Goal: Task Accomplishment & Management: Use online tool/utility

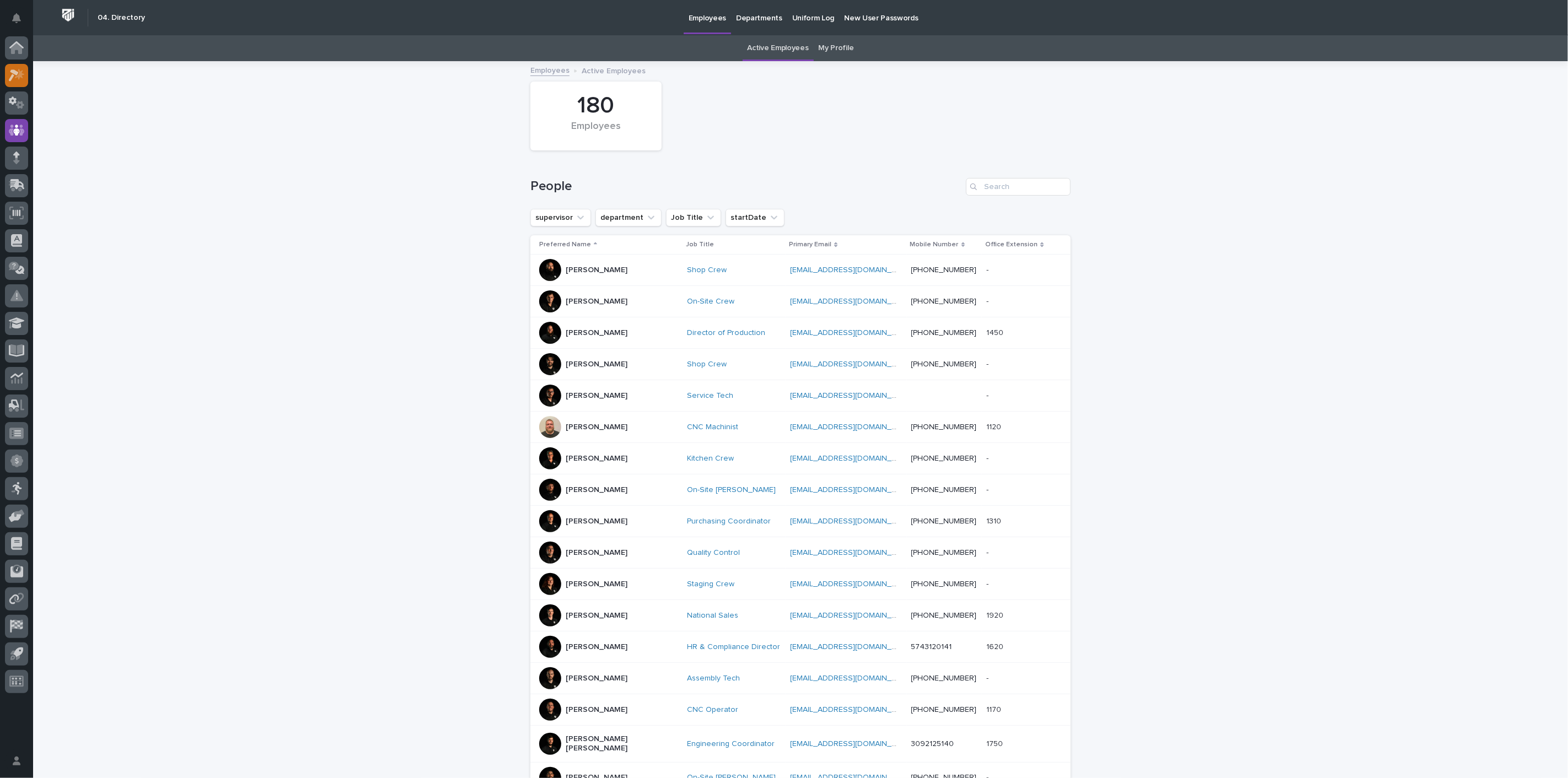
click at [10, 73] on icon at bounding box center [16, 75] width 16 height 13
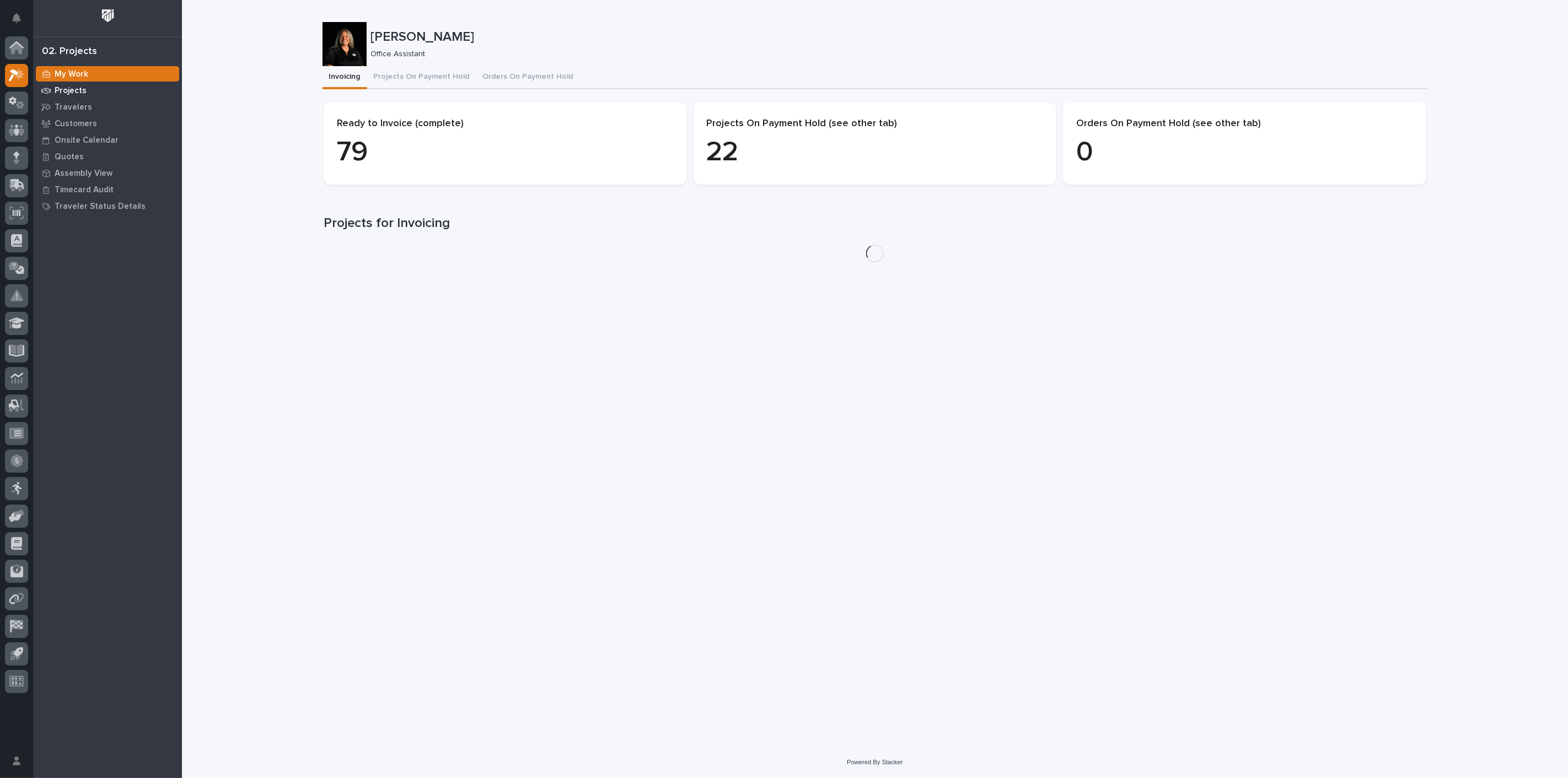
click at [76, 89] on p "Projects" at bounding box center [71, 91] width 32 height 10
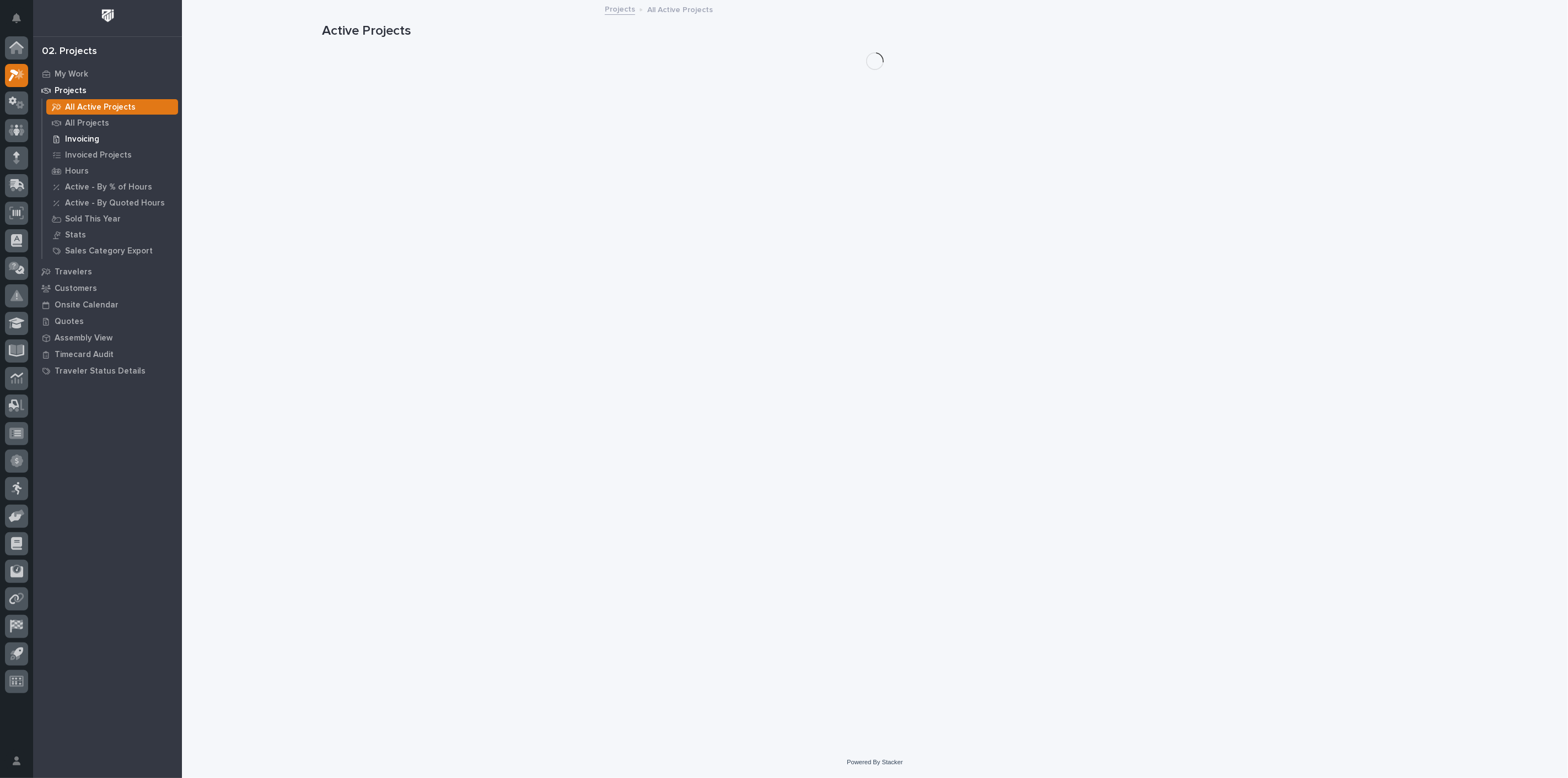
click at [80, 137] on p "Invoicing" at bounding box center [82, 140] width 34 height 10
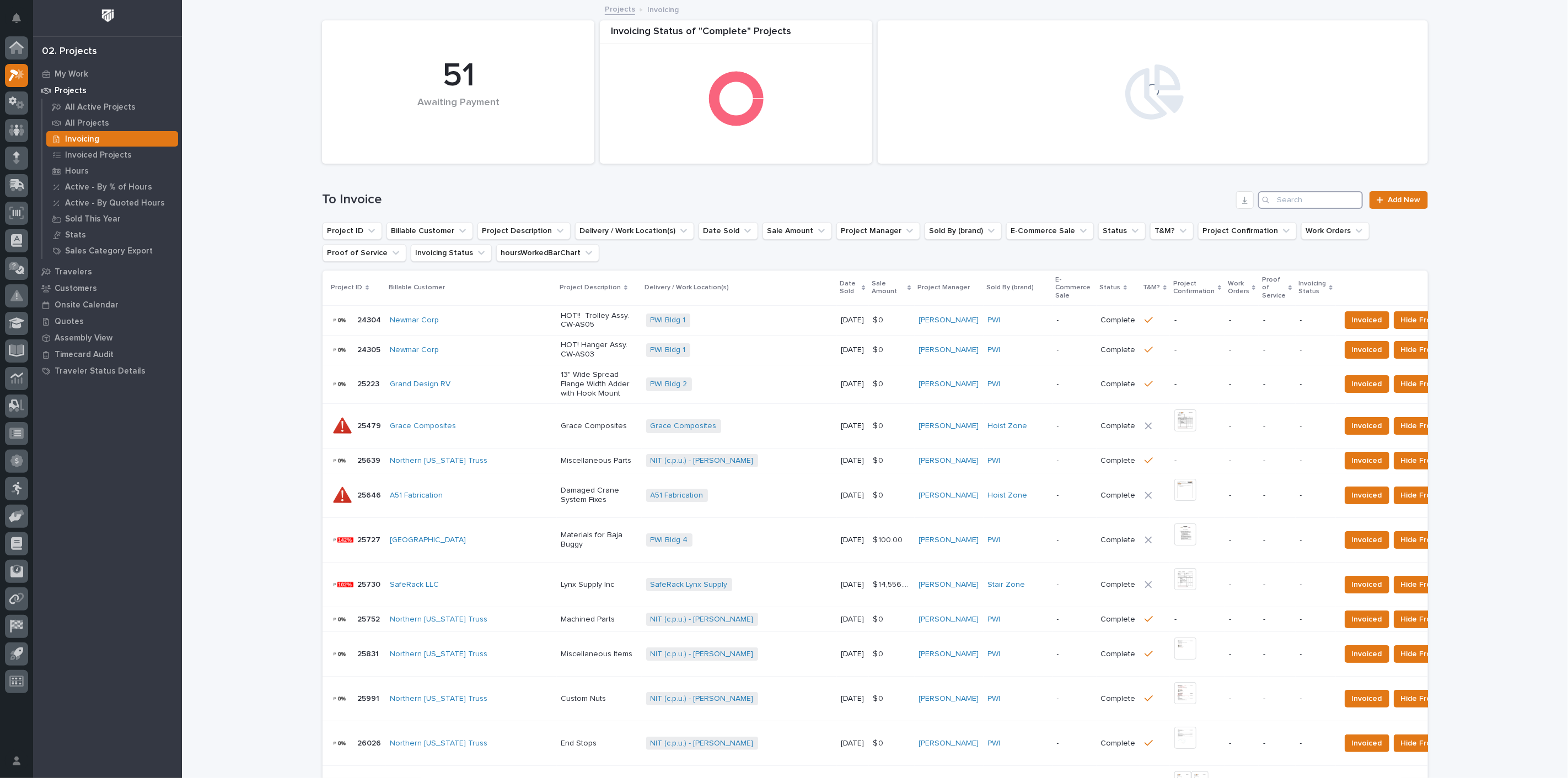
click at [1331, 206] on input "Search" at bounding box center [1310, 199] width 105 height 18
click at [1325, 198] on input "Search" at bounding box center [1310, 199] width 105 height 18
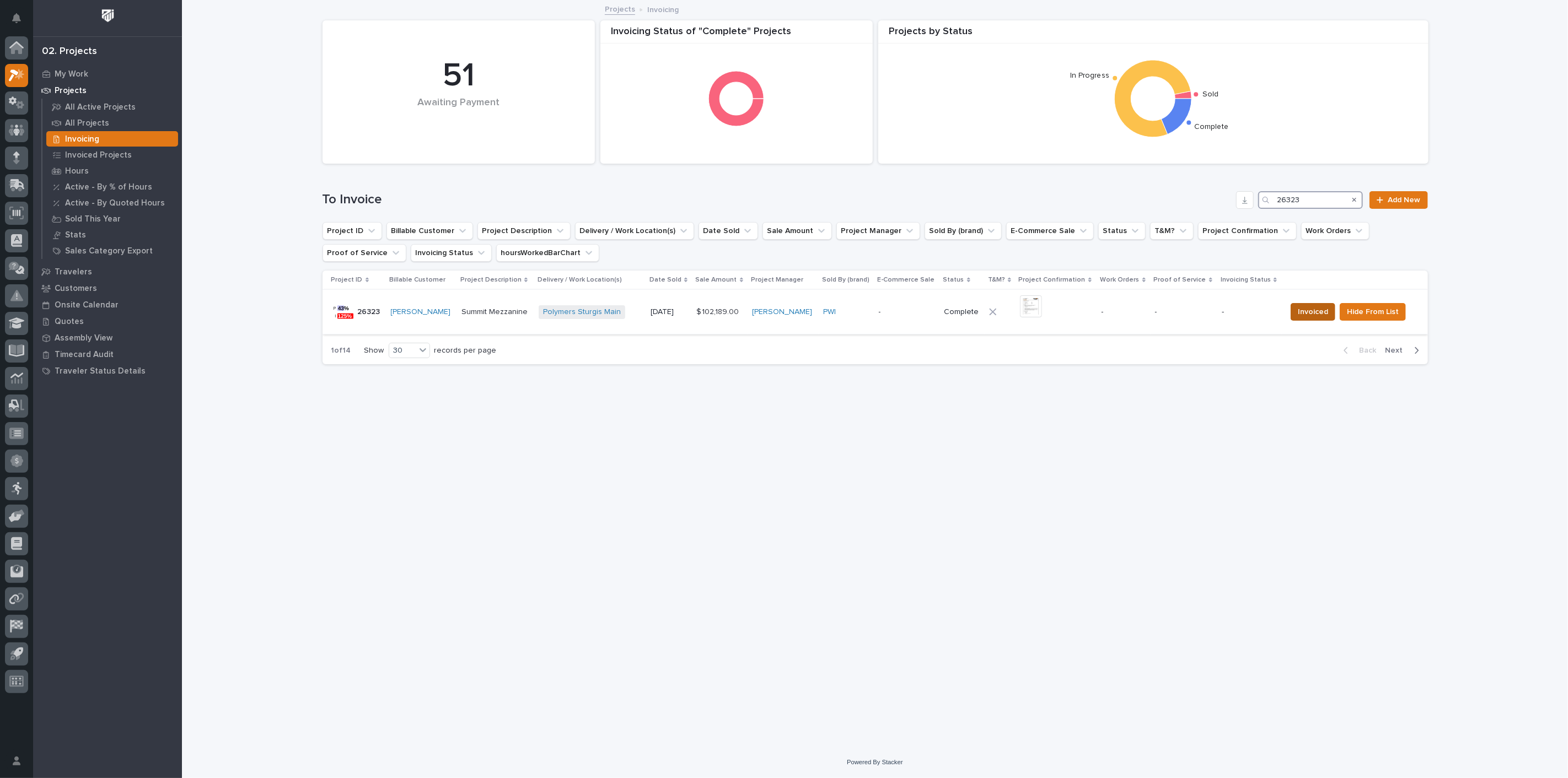
type input "26323"
click at [1306, 317] on span "Invoiced" at bounding box center [1313, 312] width 30 height 13
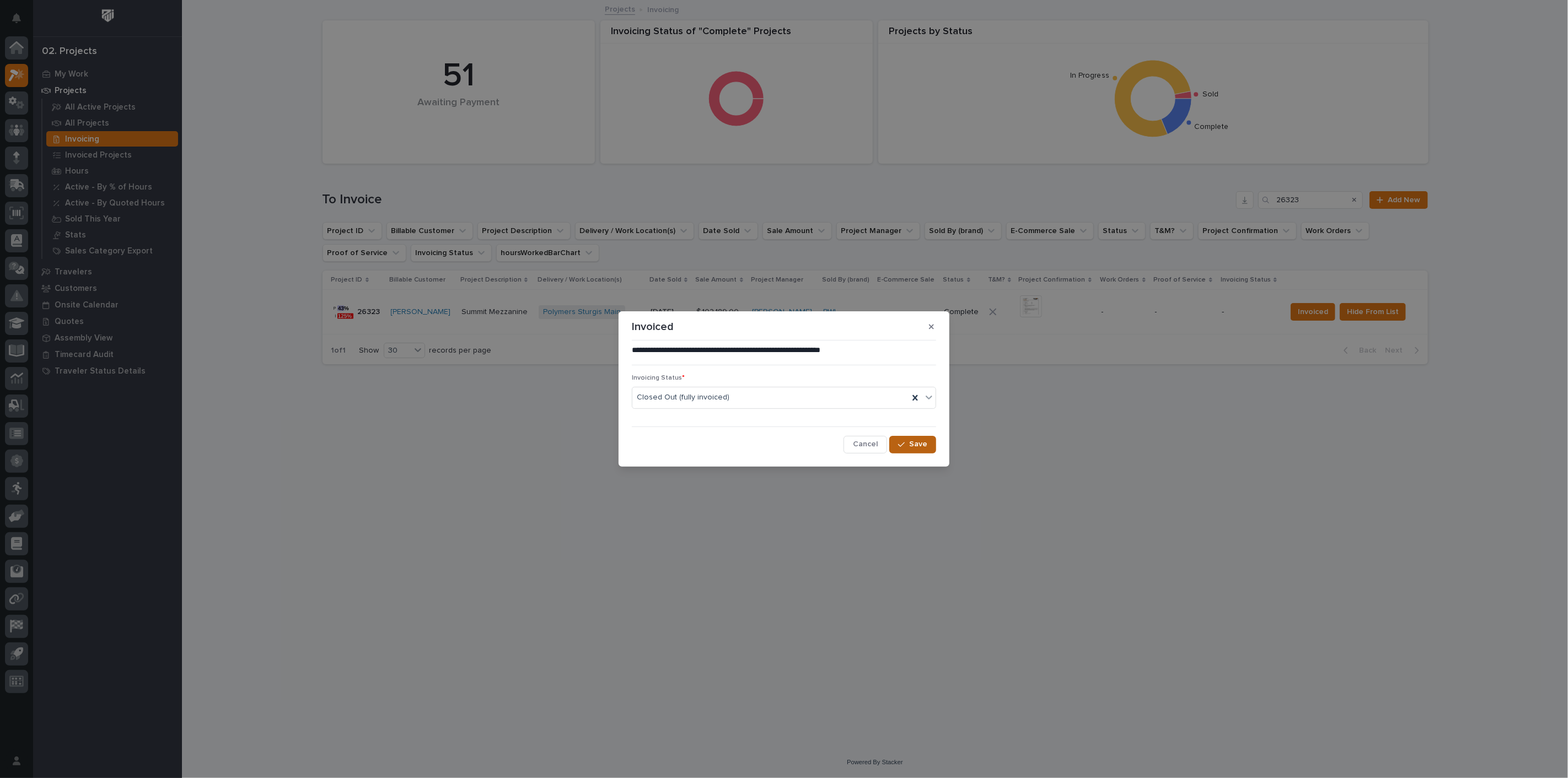
click at [916, 444] on span "Save" at bounding box center [919, 444] width 19 height 10
